Goal: Information Seeking & Learning: Learn about a topic

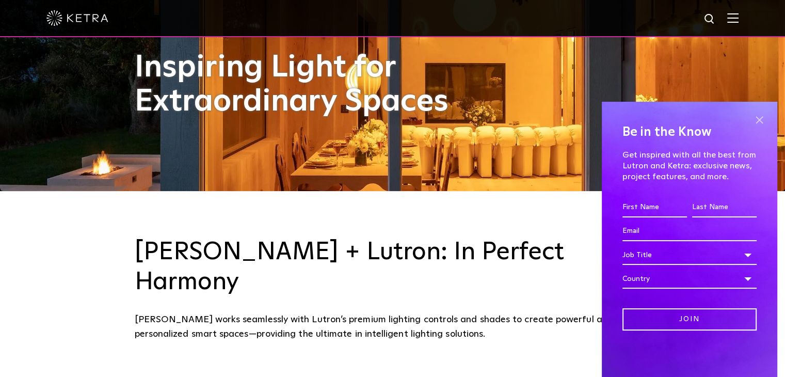
click at [757, 119] on span at bounding box center [758, 119] width 15 height 15
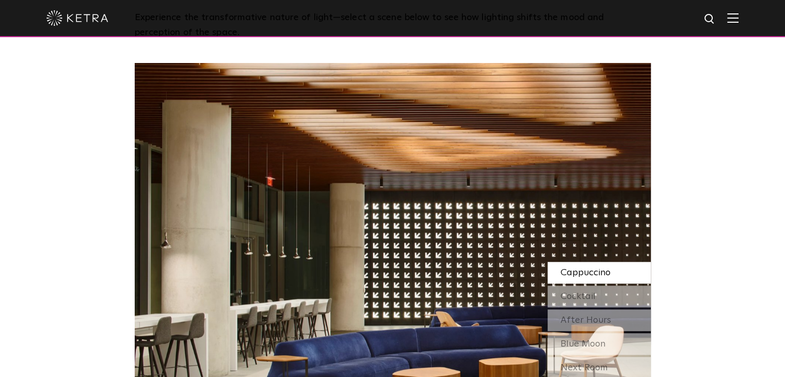
scroll to position [906, 0]
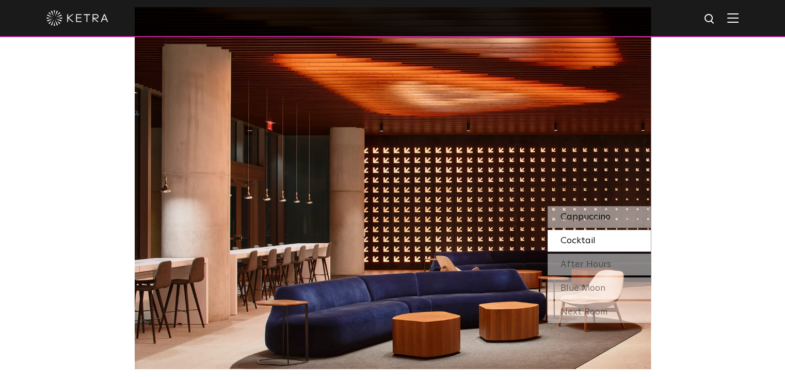
click at [577, 212] on span "Cappuccino" at bounding box center [585, 216] width 50 height 9
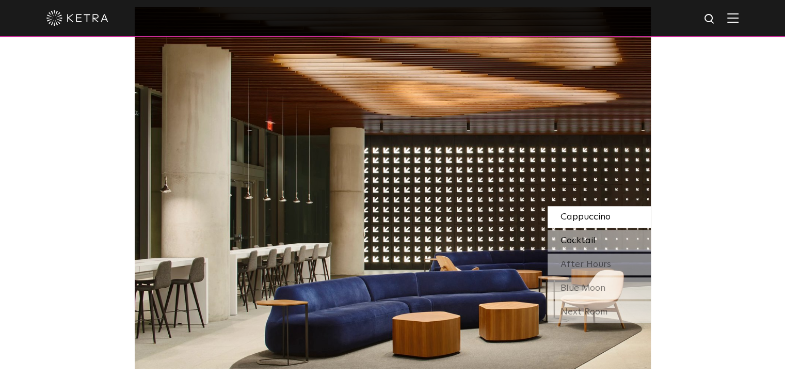
click at [584, 230] on div "Cocktail" at bounding box center [598, 241] width 103 height 22
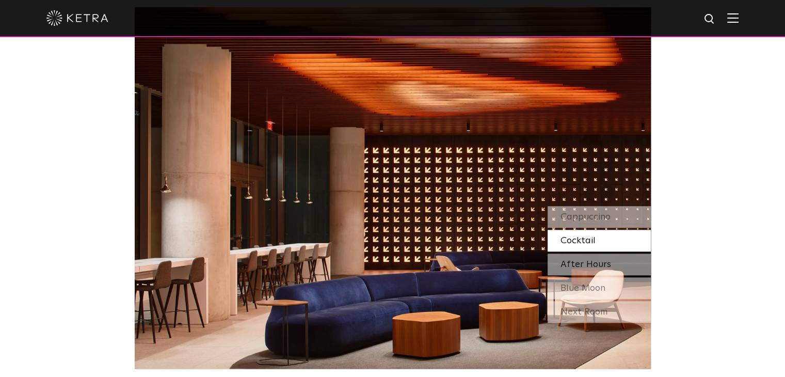
click at [592, 259] on span "After Hours" at bounding box center [585, 263] width 51 height 9
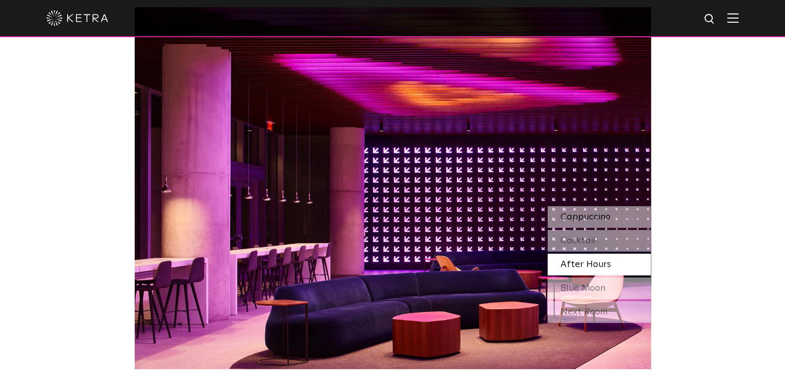
click at [604, 212] on span "Cappuccino" at bounding box center [585, 216] width 50 height 9
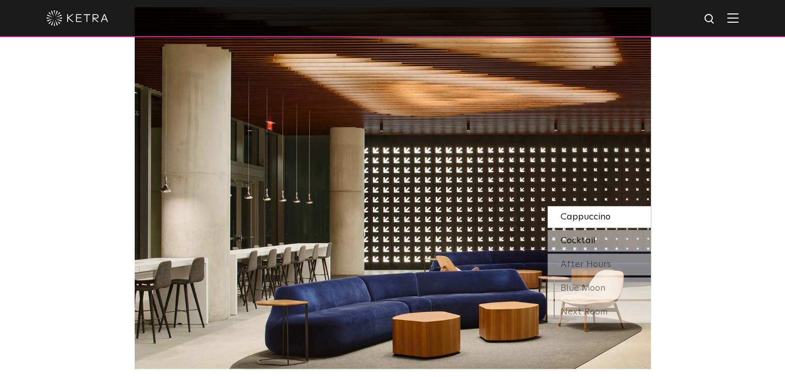
click at [600, 230] on div "Cocktail" at bounding box center [598, 241] width 103 height 22
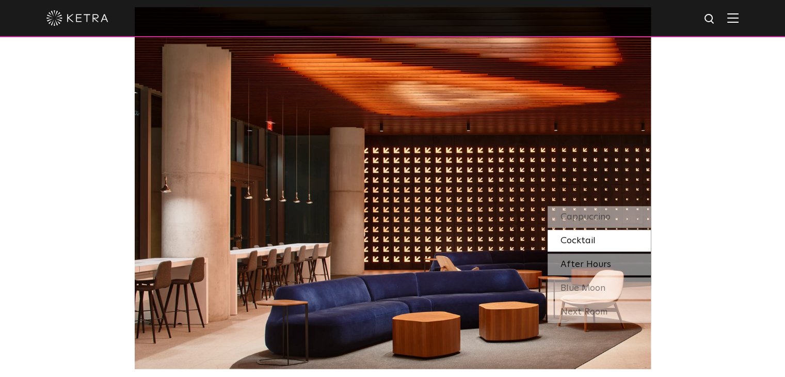
click at [605, 259] on span "After Hours" at bounding box center [585, 263] width 51 height 9
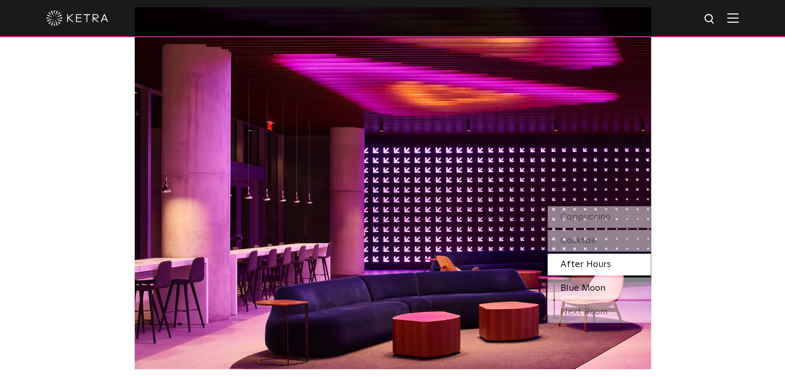
click at [601, 283] on span "Blue Moon" at bounding box center [582, 287] width 45 height 9
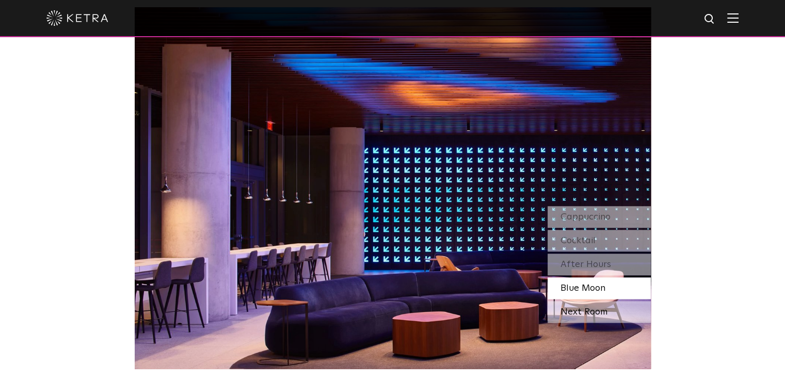
click at [578, 301] on div "Next Room" at bounding box center [598, 312] width 103 height 22
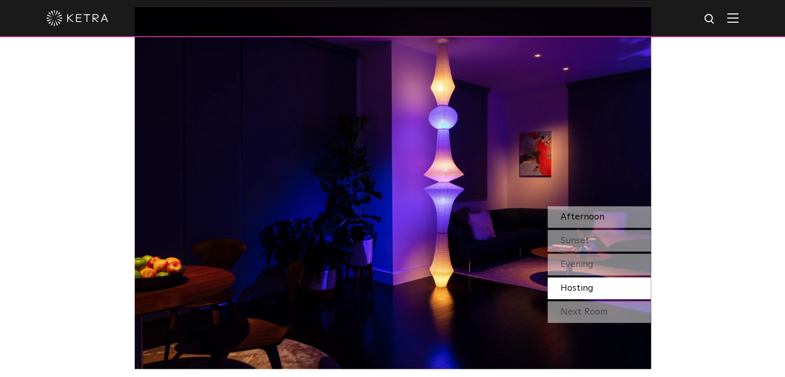
click at [624, 206] on div "Afternoon" at bounding box center [598, 217] width 103 height 22
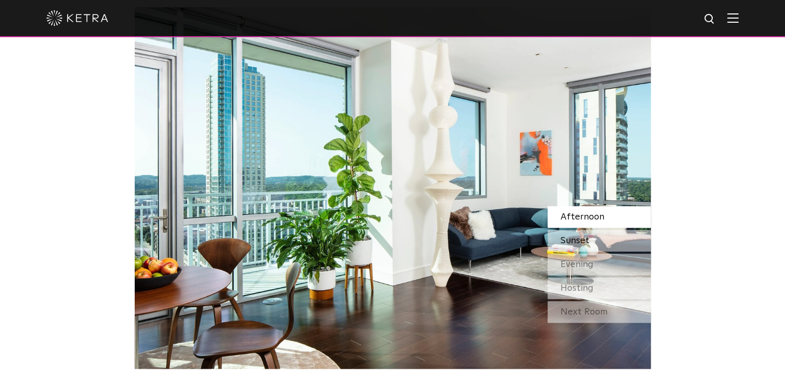
click at [581, 236] on span "Sunset" at bounding box center [574, 240] width 29 height 9
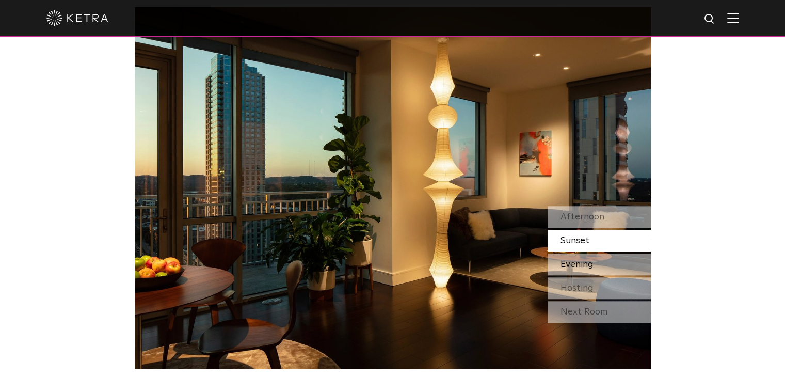
click at [596, 253] on div "Evening" at bounding box center [598, 264] width 103 height 22
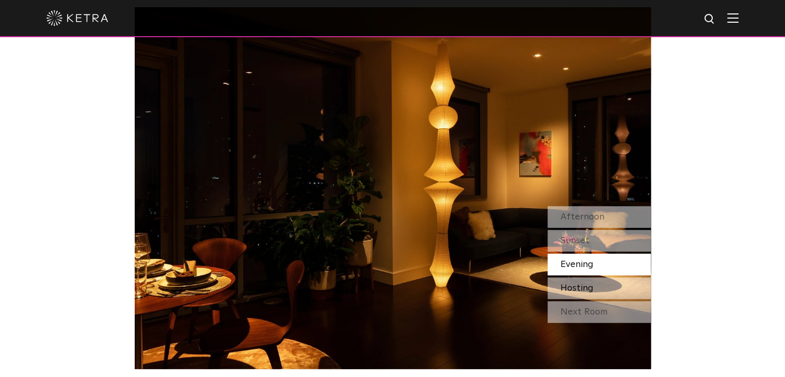
click at [592, 283] on span "Hosting" at bounding box center [576, 287] width 33 height 9
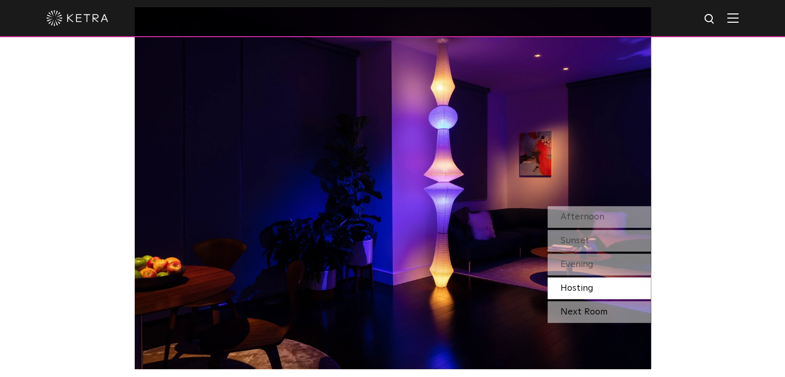
click at [583, 301] on div "Next Room" at bounding box center [598, 312] width 103 height 22
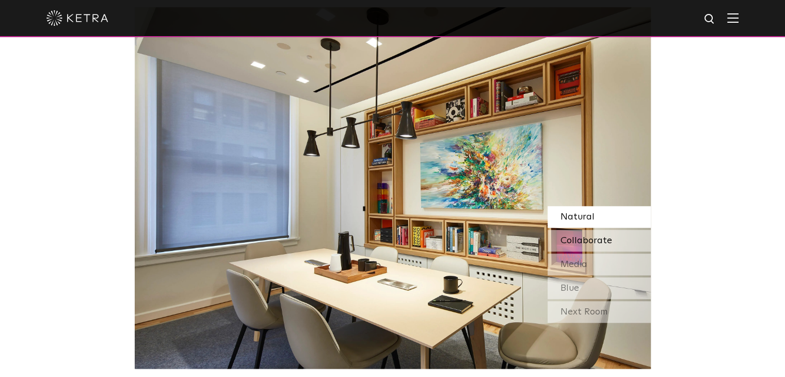
click at [601, 236] on span "Collaborate" at bounding box center [586, 240] width 52 height 9
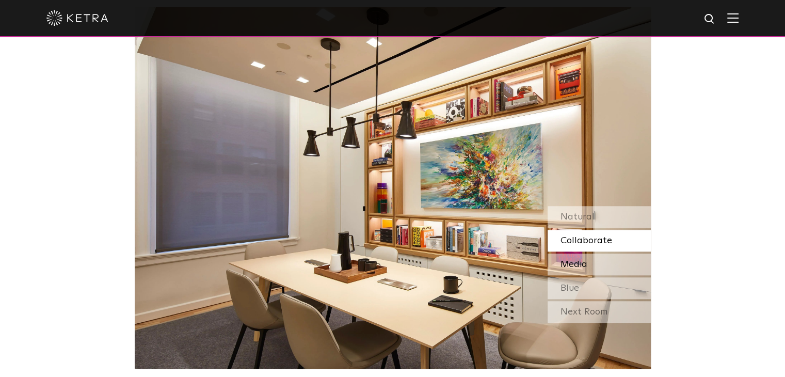
click at [587, 253] on div "Media" at bounding box center [598, 264] width 103 height 22
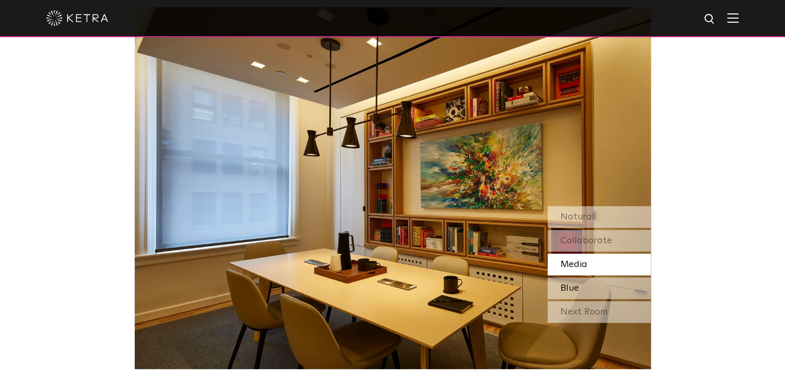
click at [598, 277] on div "Blue" at bounding box center [598, 288] width 103 height 22
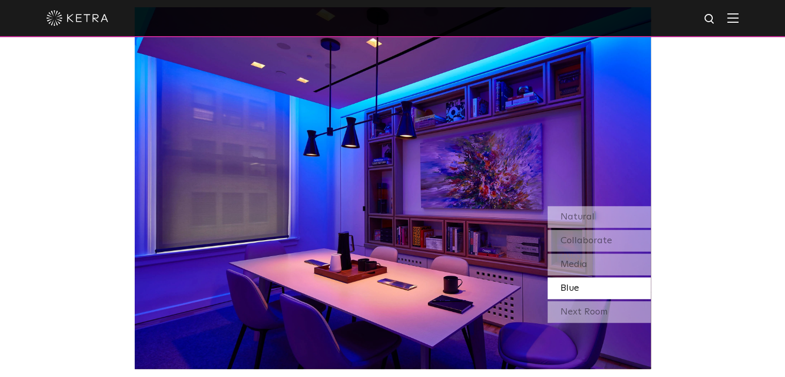
click at [598, 277] on div "Blue" at bounding box center [598, 288] width 103 height 22
click at [577, 301] on div "Next Room" at bounding box center [598, 312] width 103 height 22
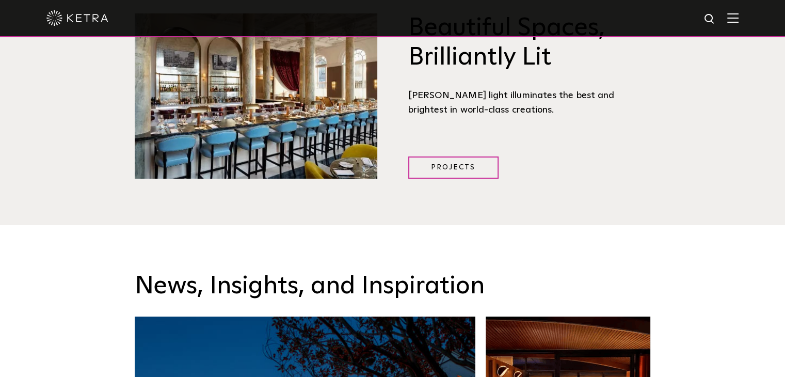
scroll to position [1319, 0]
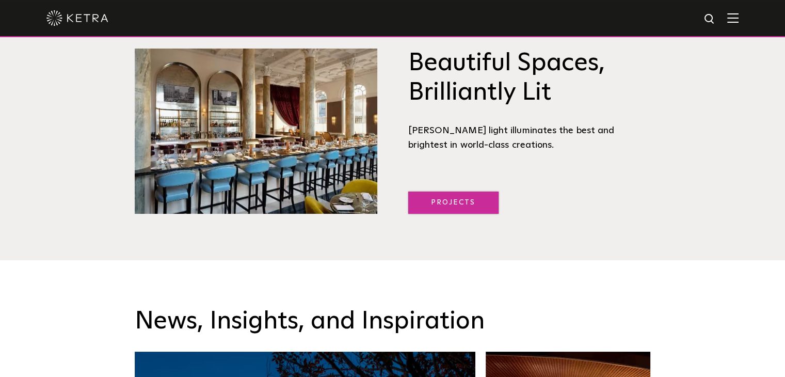
click at [473, 191] on link "Projects" at bounding box center [453, 202] width 90 height 22
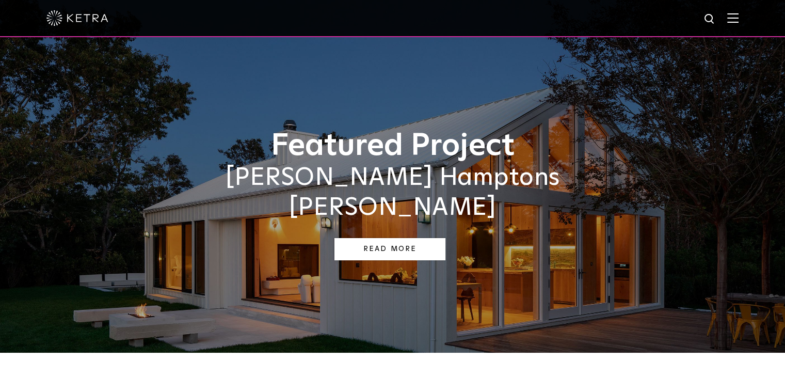
click at [417, 238] on link "Read More" at bounding box center [389, 249] width 111 height 22
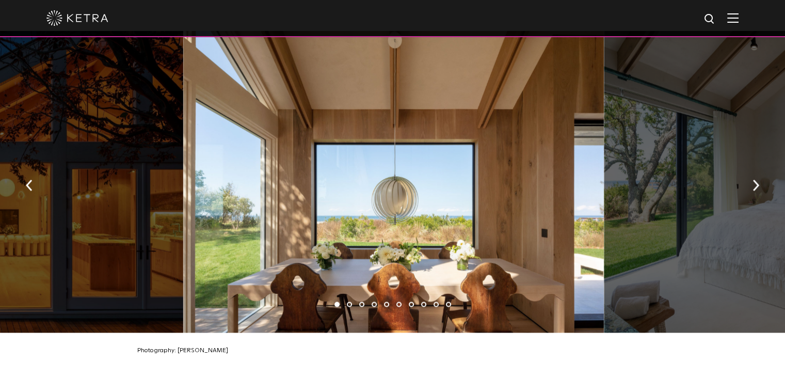
scroll to position [1496, 0]
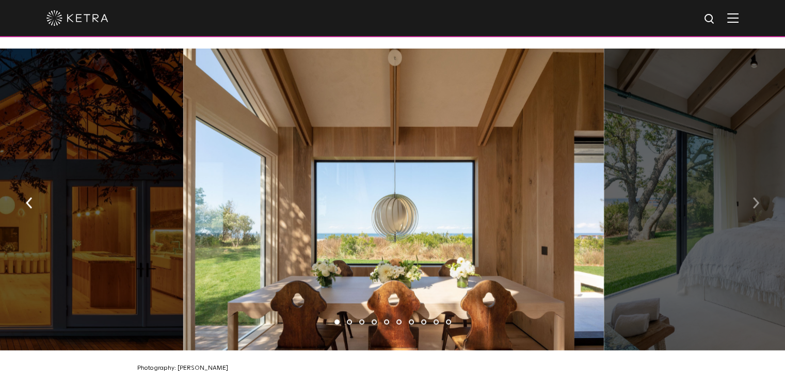
click at [753, 200] on img "button" at bounding box center [755, 202] width 7 height 11
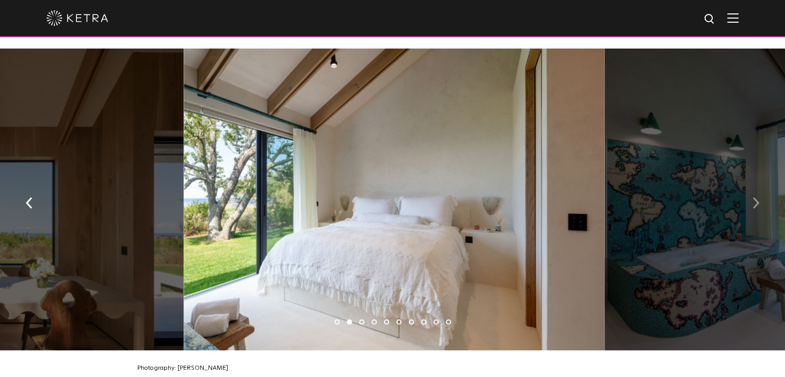
click at [753, 200] on img "button" at bounding box center [755, 202] width 7 height 11
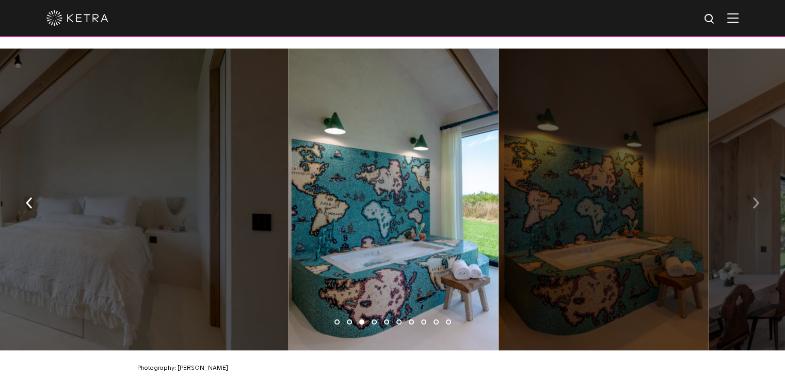
click at [753, 200] on img "button" at bounding box center [755, 202] width 7 height 11
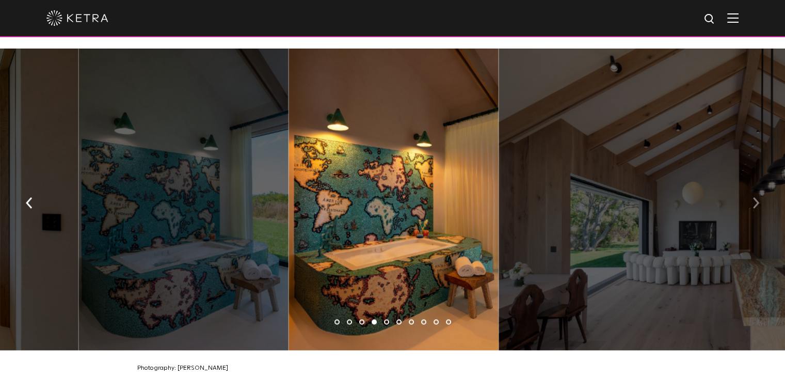
click at [753, 200] on img "button" at bounding box center [755, 202] width 7 height 11
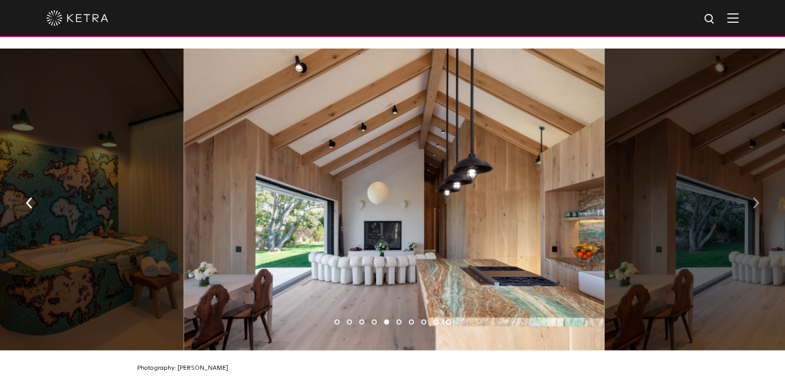
click at [753, 200] on img "button" at bounding box center [755, 202] width 7 height 11
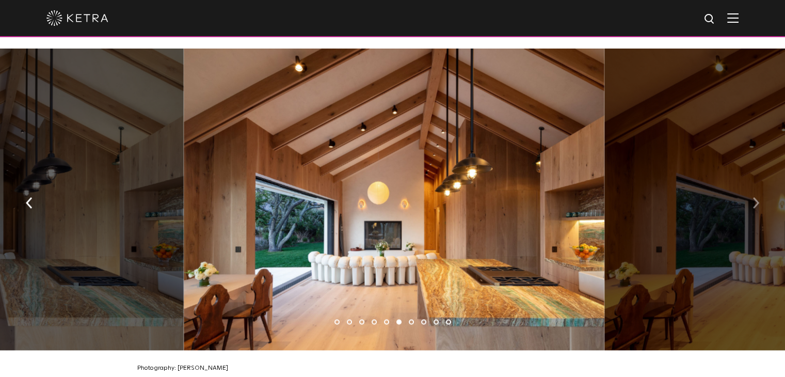
click at [753, 200] on img "button" at bounding box center [755, 202] width 7 height 11
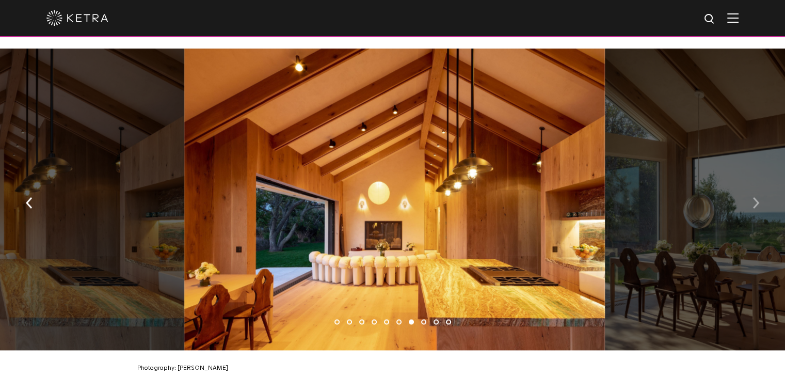
click at [753, 200] on img "button" at bounding box center [755, 202] width 7 height 11
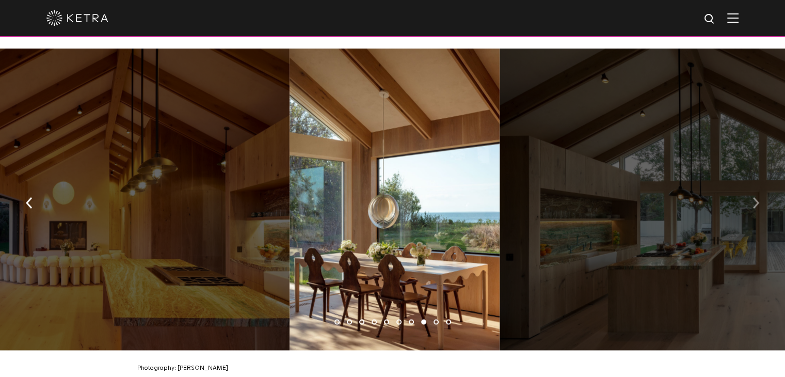
click at [753, 200] on img "button" at bounding box center [755, 202] width 7 height 11
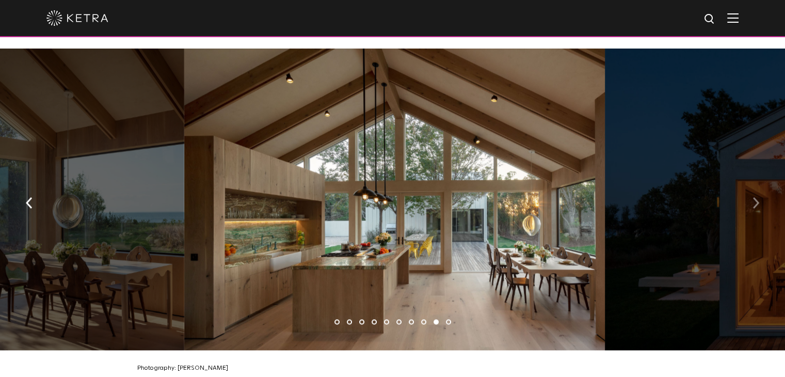
click at [753, 200] on img "button" at bounding box center [755, 202] width 7 height 11
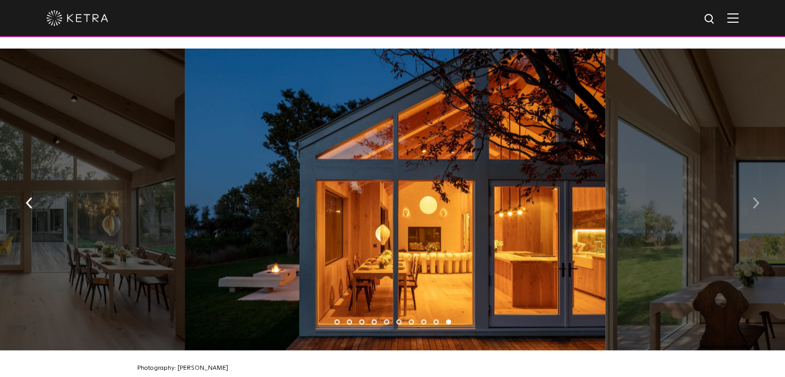
click at [753, 200] on img "button" at bounding box center [755, 202] width 7 height 11
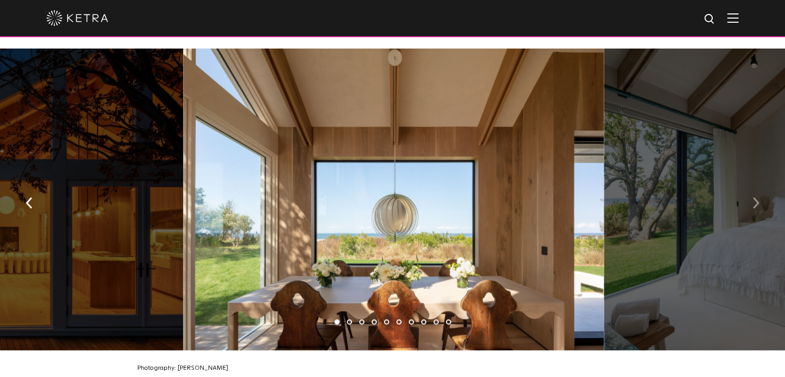
click at [753, 200] on img "button" at bounding box center [755, 202] width 7 height 11
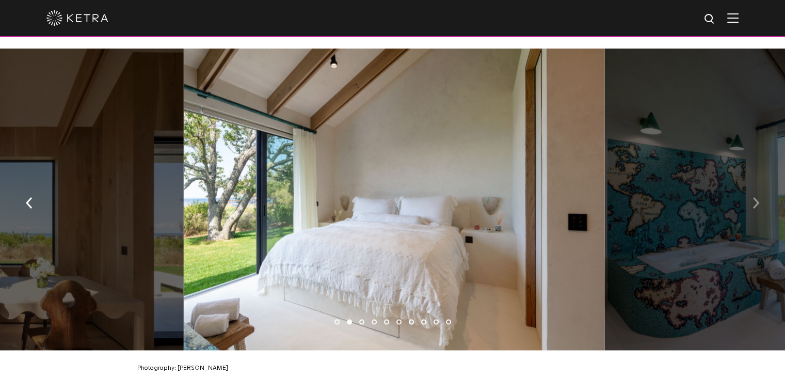
click at [753, 200] on img "button" at bounding box center [755, 202] width 7 height 11
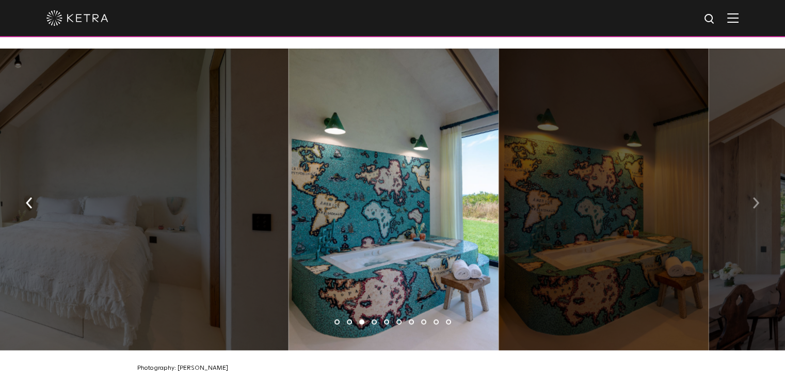
click at [753, 200] on img "button" at bounding box center [755, 202] width 7 height 11
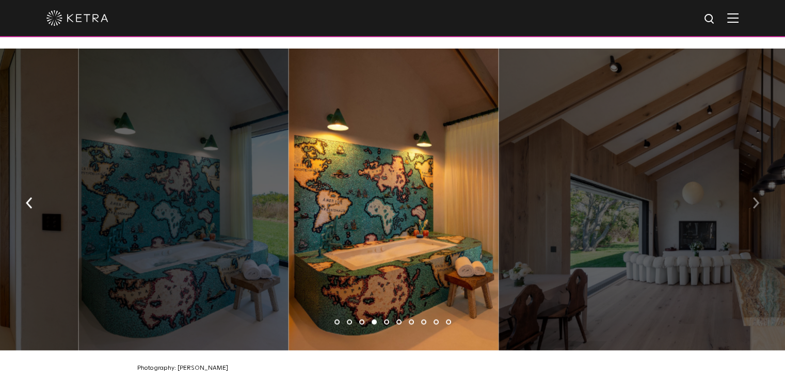
click at [754, 197] on img "button" at bounding box center [755, 202] width 7 height 11
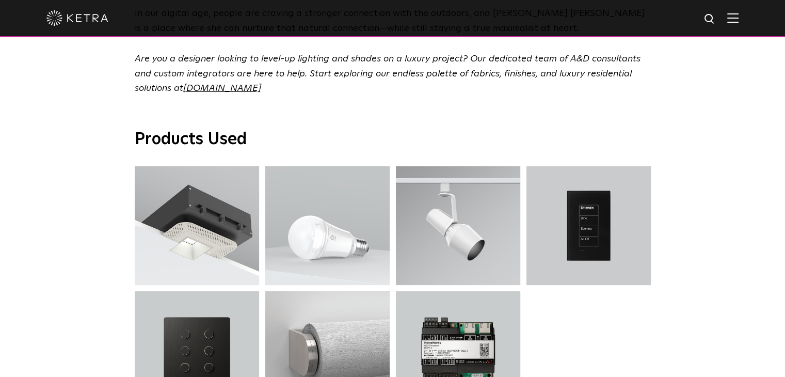
scroll to position [3245, 0]
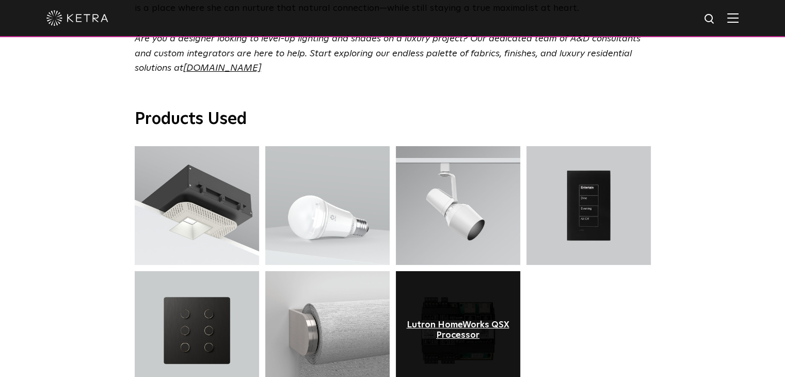
click at [443, 320] on div "Lutron HomeWorks QSX Processor" at bounding box center [457, 330] width 109 height 21
click at [466, 320] on div "Lutron HomeWorks QSX Processor" at bounding box center [457, 330] width 109 height 21
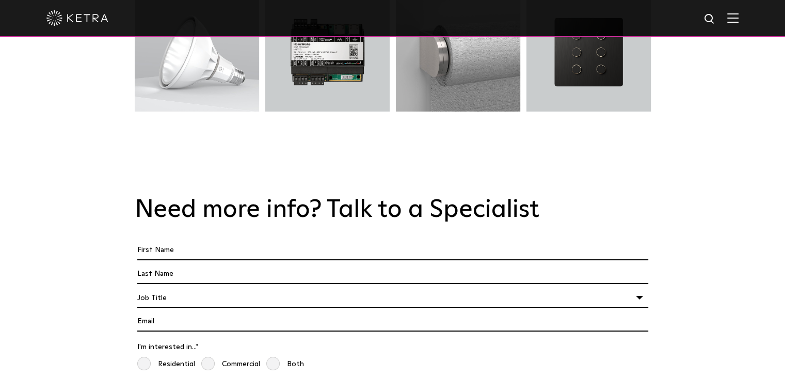
scroll to position [1754, 0]
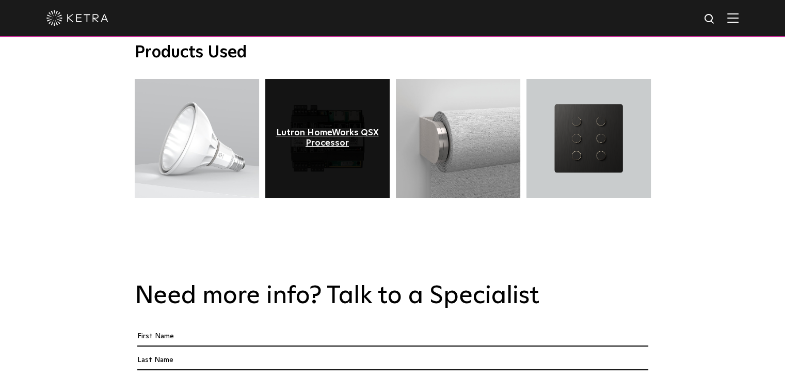
click at [310, 128] on div "Lutron HomeWorks QSX Processor" at bounding box center [327, 138] width 109 height 21
